Goal: Complete application form

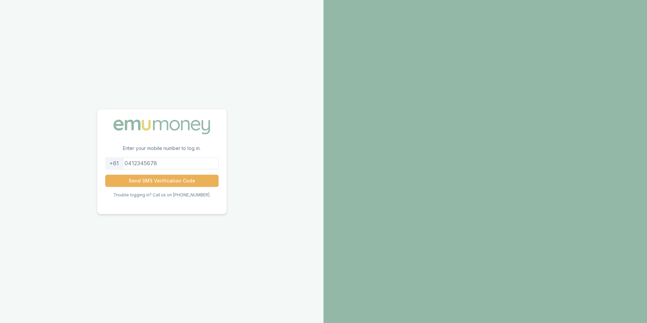
click at [188, 162] on input "tel" at bounding box center [161, 163] width 113 height 12
type input "452211908"
click at [186, 186] on button "Send SMS Verification Code" at bounding box center [161, 181] width 113 height 12
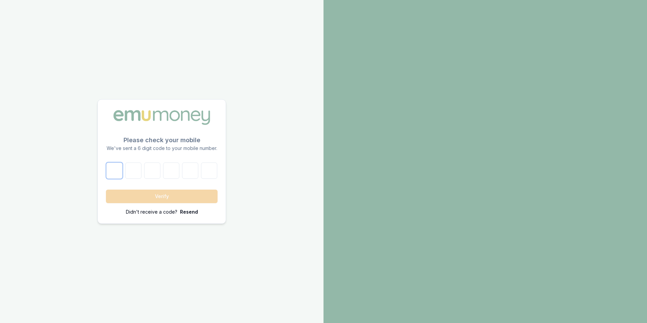
click at [116, 169] on input "number" at bounding box center [114, 171] width 16 height 16
type input "7"
type input "4"
type input "7"
type input "0"
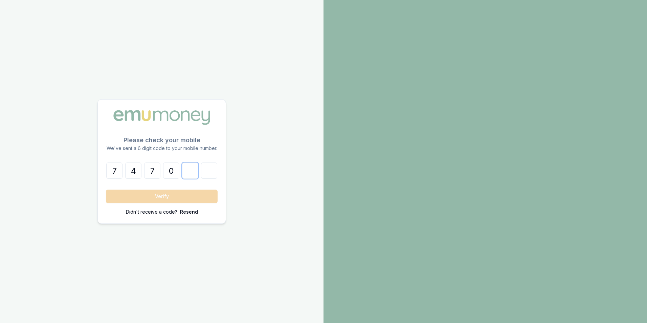
type input "2"
type input "8"
click at [134, 202] on button "Verify" at bounding box center [162, 197] width 112 height 14
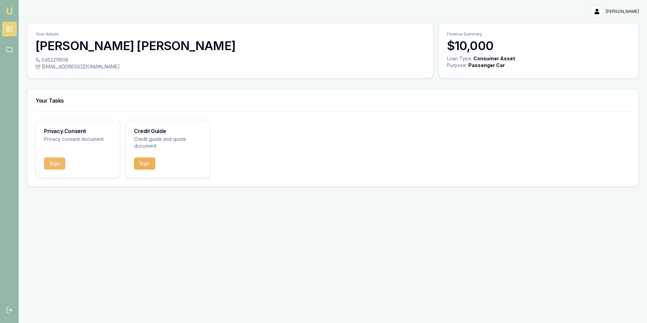
click at [64, 161] on button "Sign" at bounding box center [54, 163] width 21 height 12
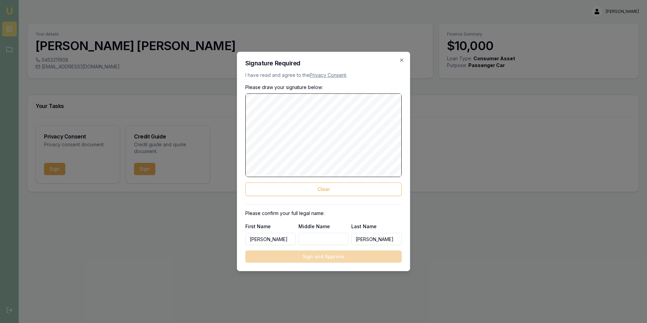
click at [328, 235] on input "Middle Name" at bounding box center [324, 239] width 50 height 12
type input "Ashanthi"
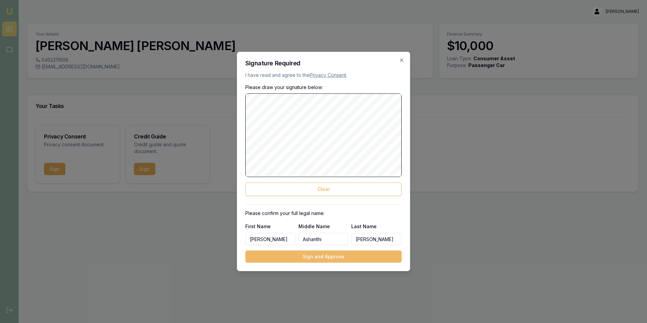
click at [329, 259] on button "Sign and Approve" at bounding box center [323, 257] width 156 height 12
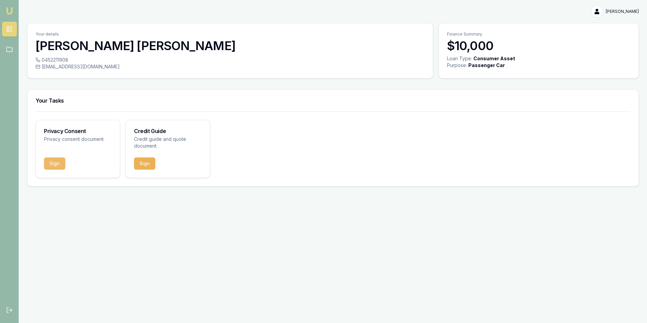
click at [54, 166] on button "Sign" at bounding box center [54, 163] width 21 height 12
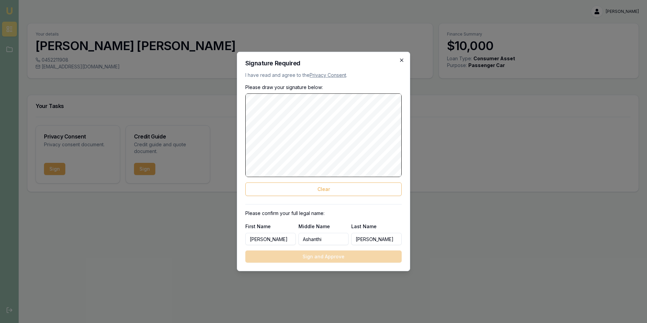
click at [401, 58] on icon "button" at bounding box center [401, 60] width 5 height 5
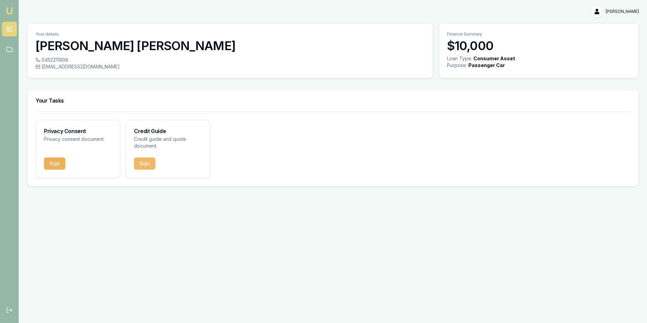
click at [141, 161] on button "Sign" at bounding box center [144, 163] width 21 height 12
click at [312, 186] on div "Credit Guide Credit guide and quote document. Sign" at bounding box center [333, 148] width 612 height 75
click at [59, 166] on button "Sign" at bounding box center [54, 163] width 21 height 12
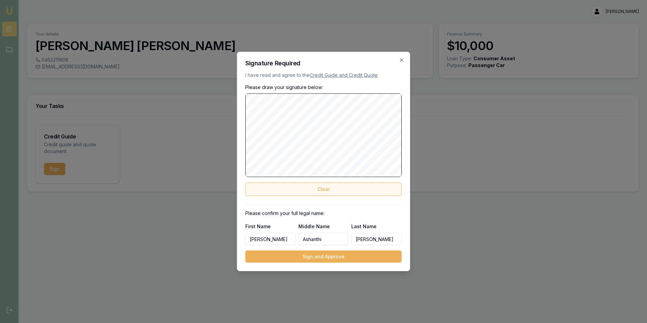
click at [305, 184] on button "Clear" at bounding box center [323, 190] width 156 height 14
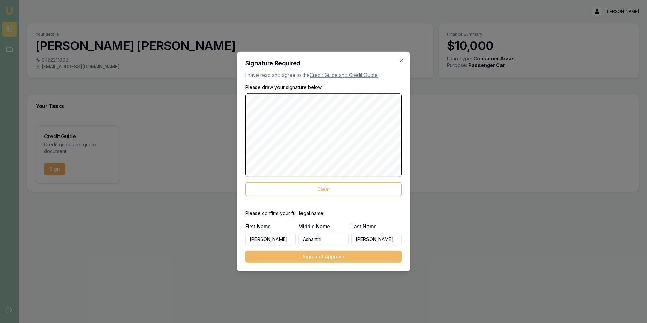
click at [339, 256] on button "Sign and Approve" at bounding box center [323, 257] width 156 height 12
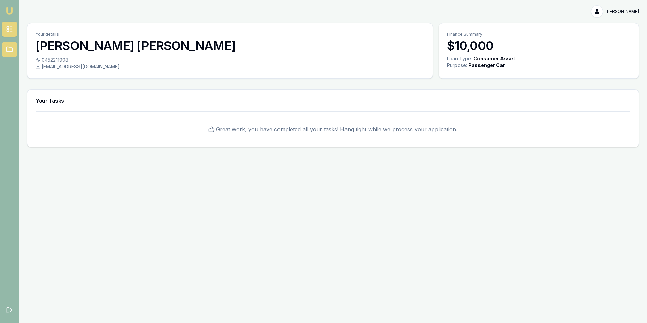
click at [10, 52] on link at bounding box center [9, 49] width 15 height 15
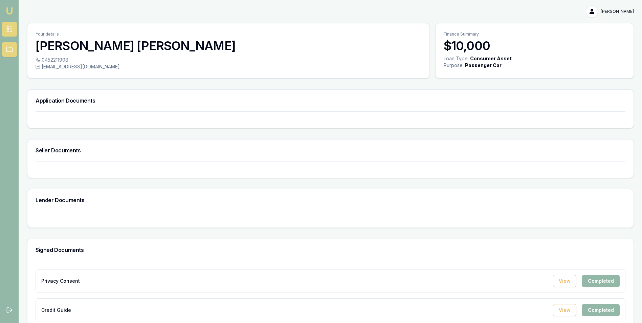
click at [5, 31] on link at bounding box center [9, 29] width 15 height 15
